Goal: Task Accomplishment & Management: Use online tool/utility

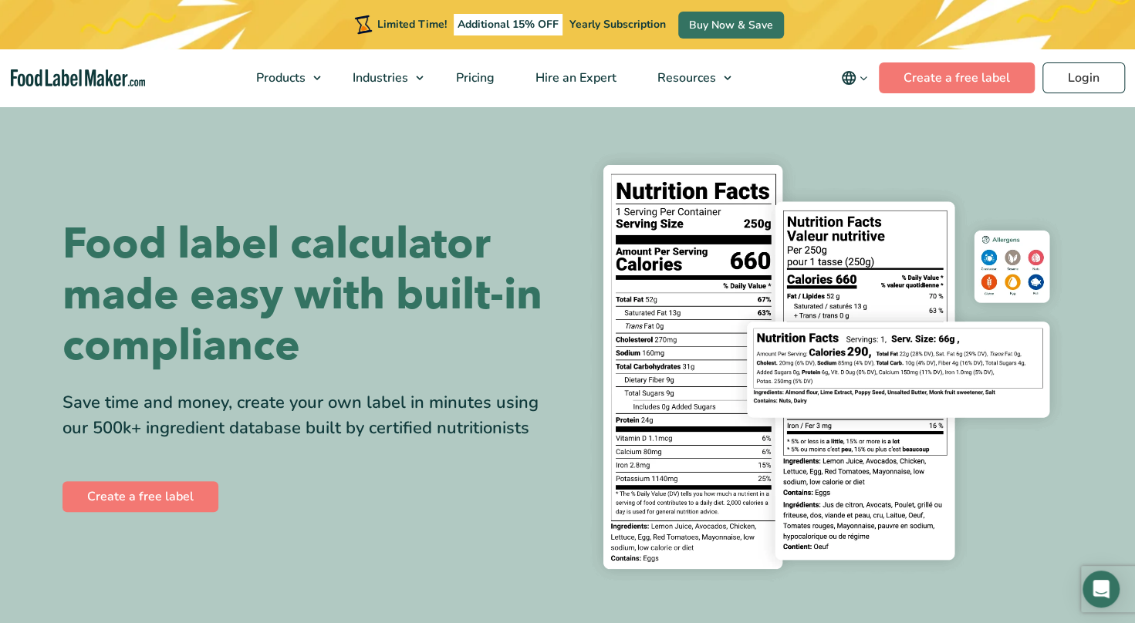
scroll to position [231, 0]
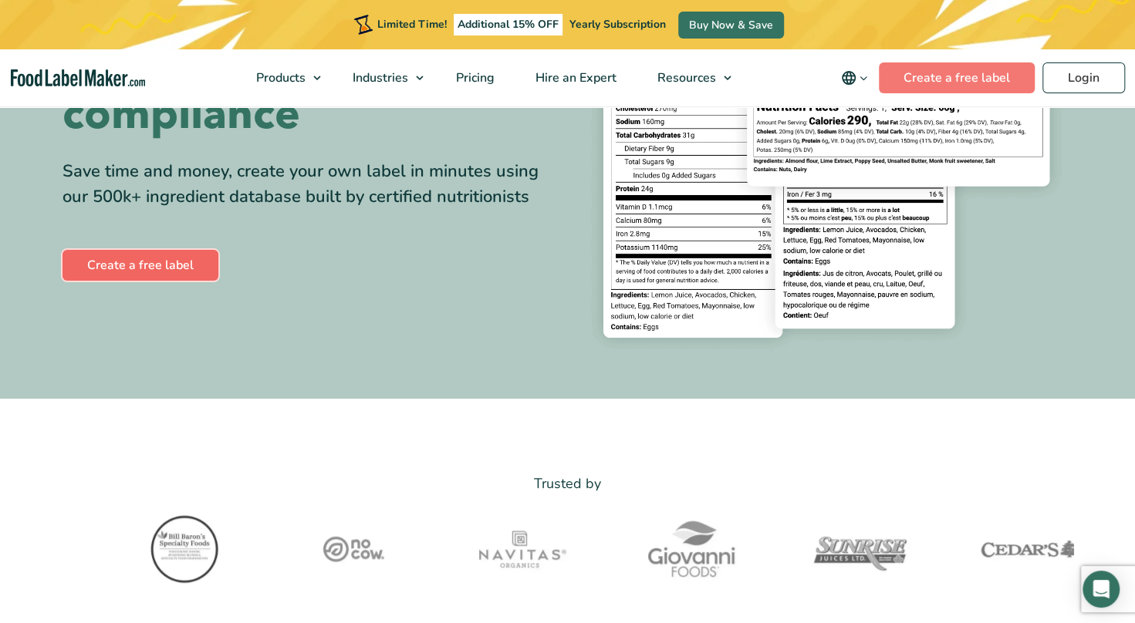
click at [181, 267] on link "Create a free label" at bounding box center [140, 265] width 156 height 31
